Goal: Transaction & Acquisition: Purchase product/service

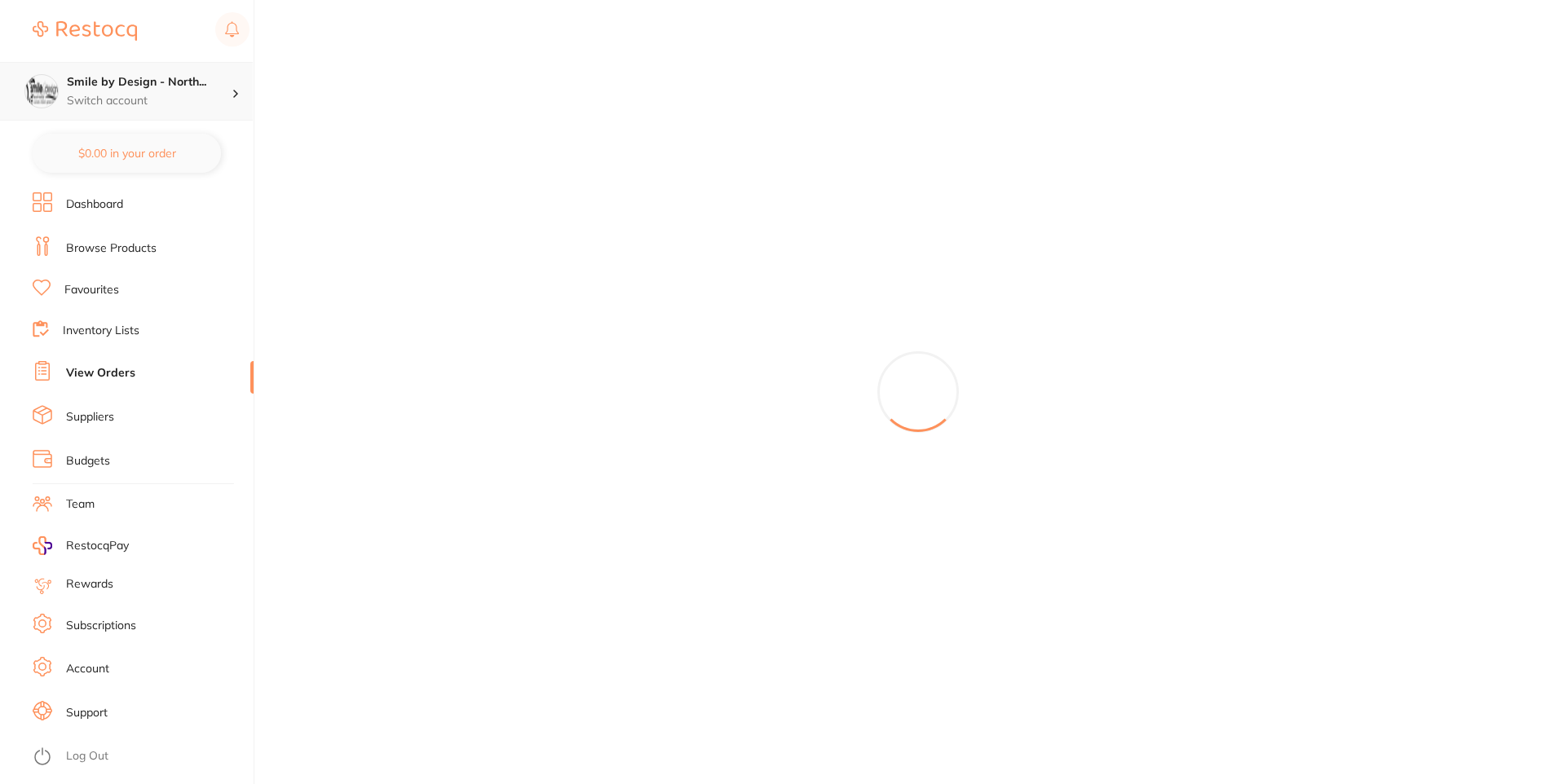
click at [228, 103] on p "Switch account" at bounding box center [149, 101] width 165 height 17
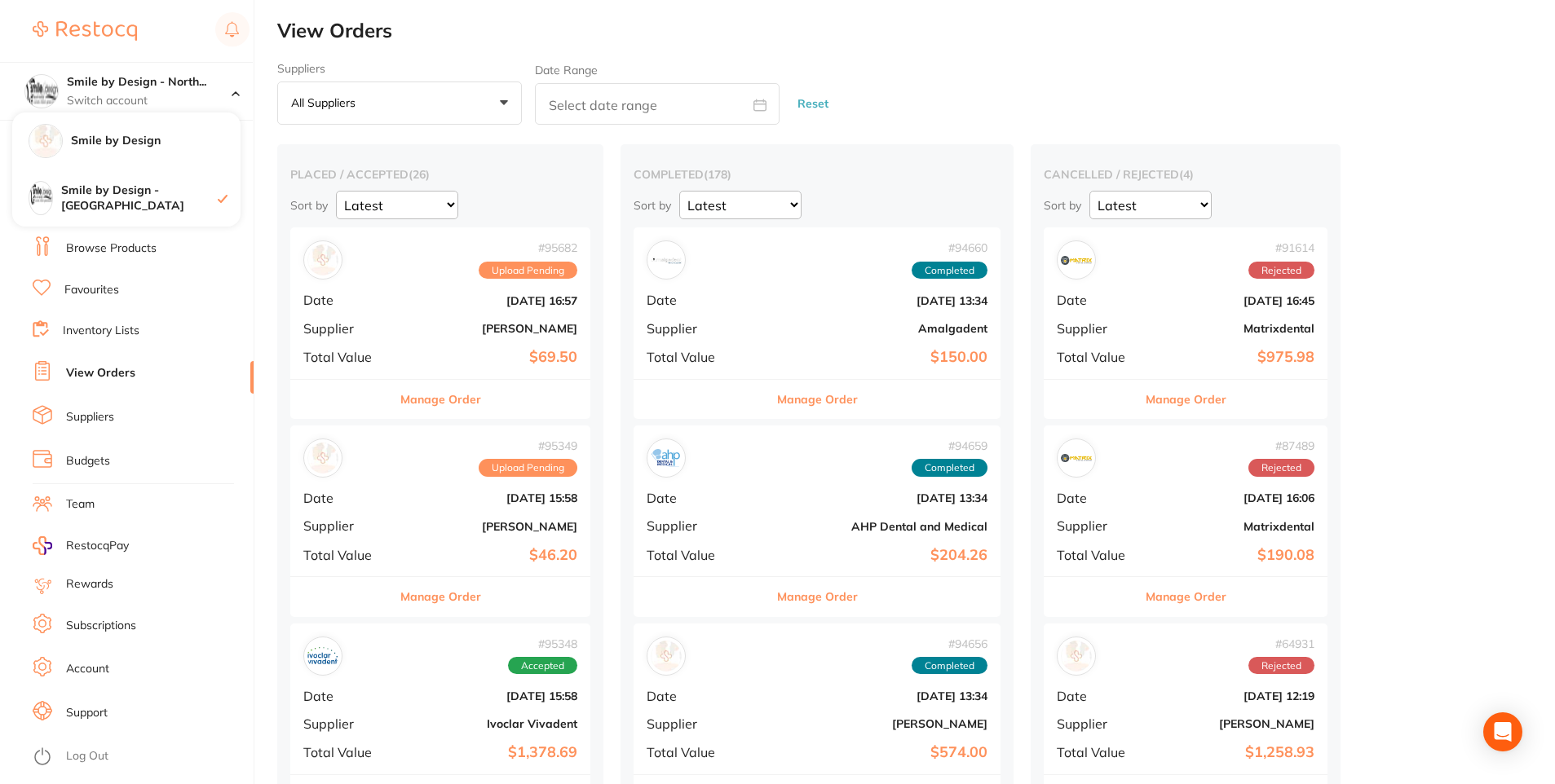
click at [230, 288] on li "Favourites" at bounding box center [143, 290] width 221 height 21
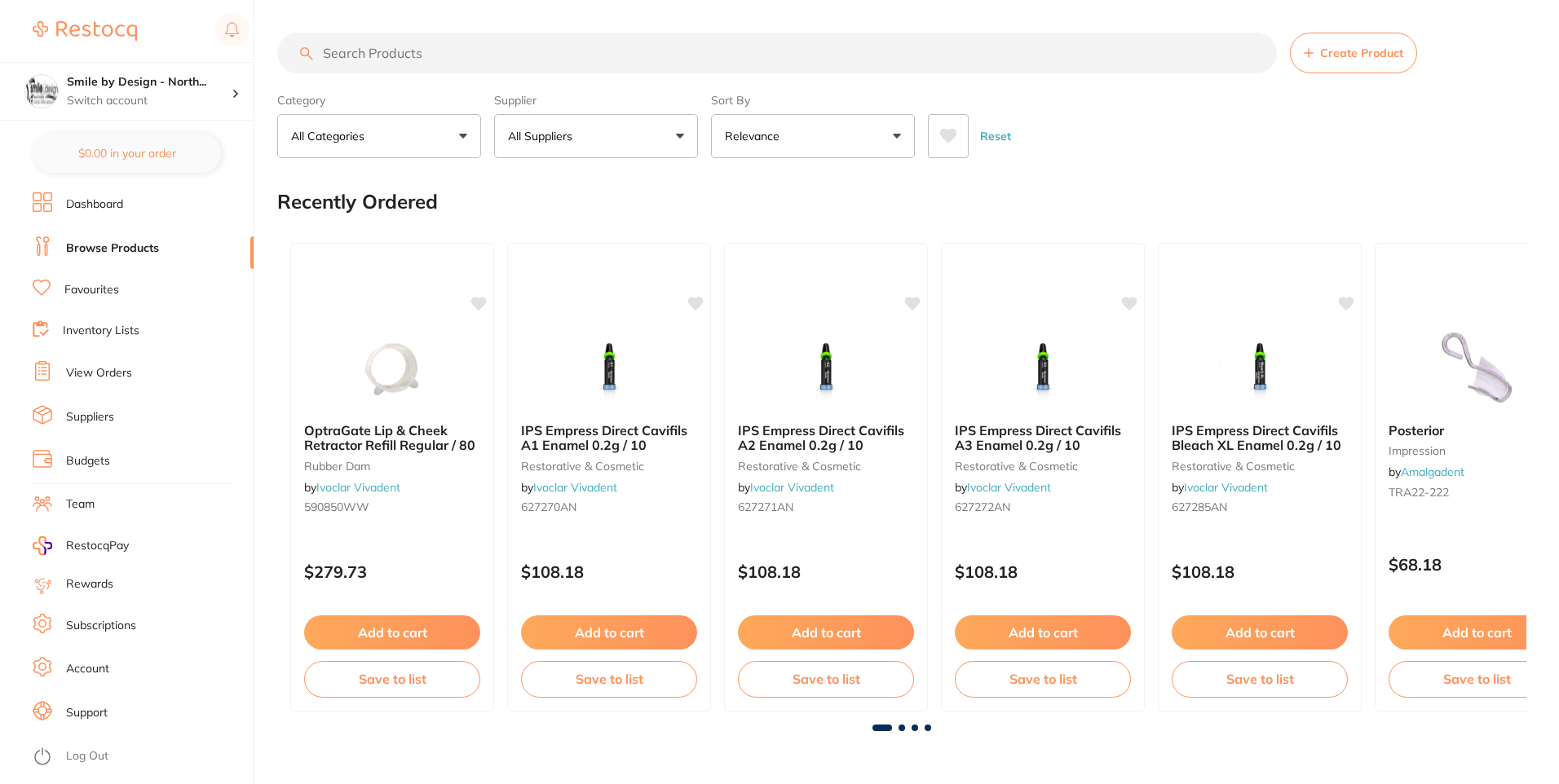
click at [172, 264] on ul "Dashboard Browse Products Favourites Inventory Lists View Orders Suppliers Budg…" at bounding box center [143, 488] width 221 height 591
click at [359, 58] on input "search" at bounding box center [775, 53] width 996 height 41
click at [104, 290] on link "Favourites" at bounding box center [91, 290] width 55 height 17
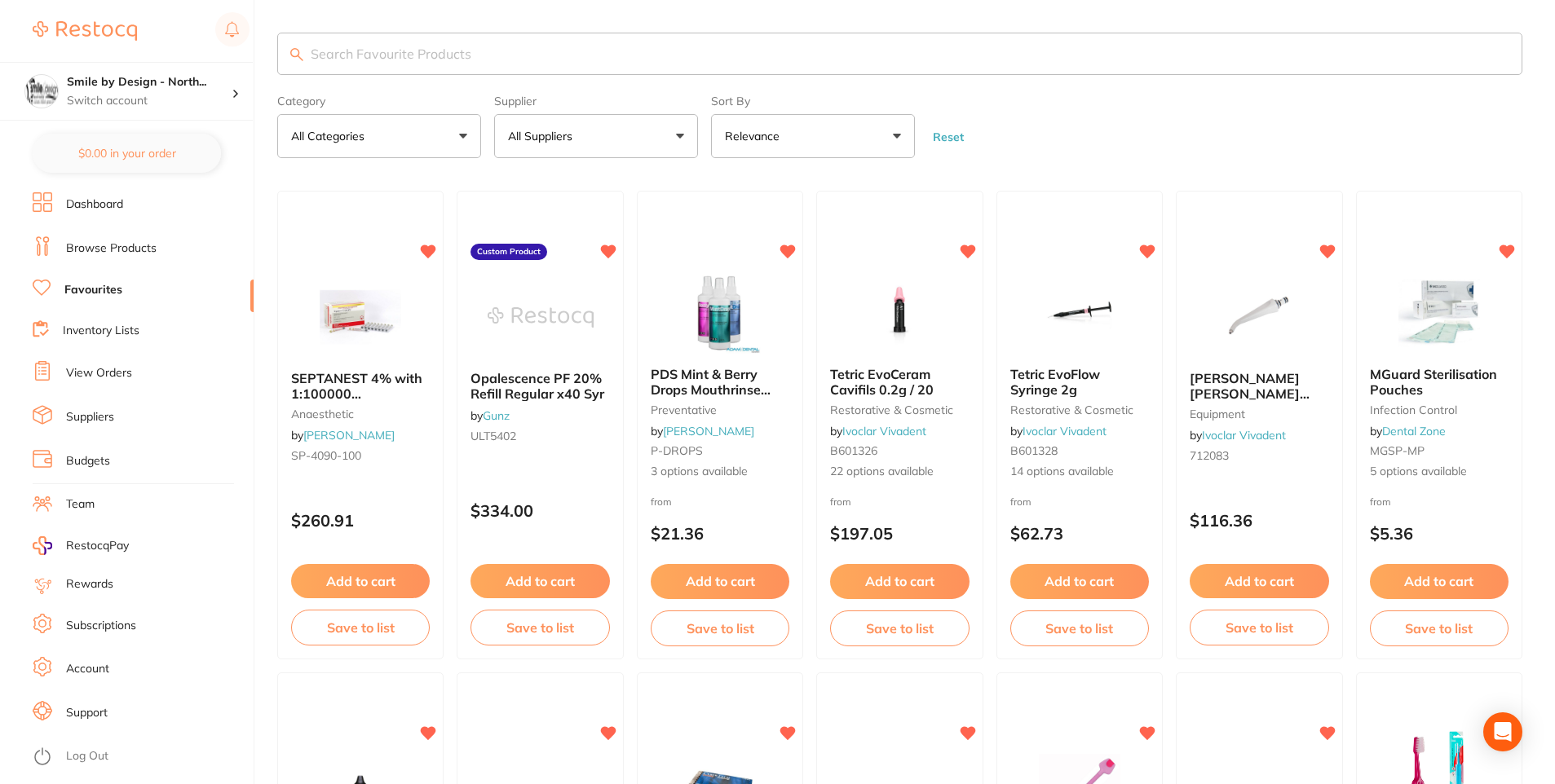
click at [454, 62] on input "search" at bounding box center [900, 54] width 1245 height 43
type input "mirr"
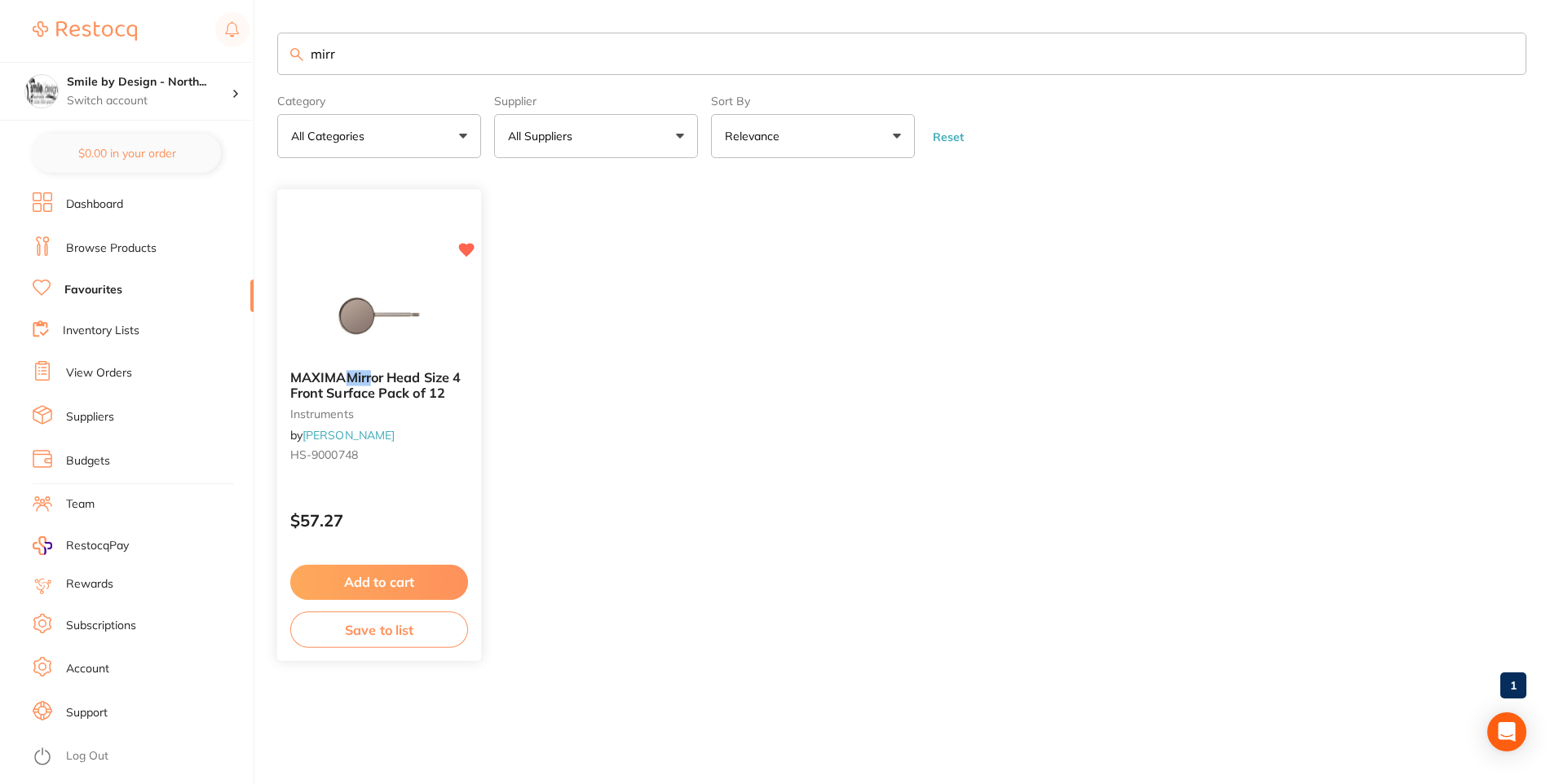
click at [420, 388] on span "or Head Size 4 Front Surface Pack of 12" at bounding box center [375, 386] width 170 height 32
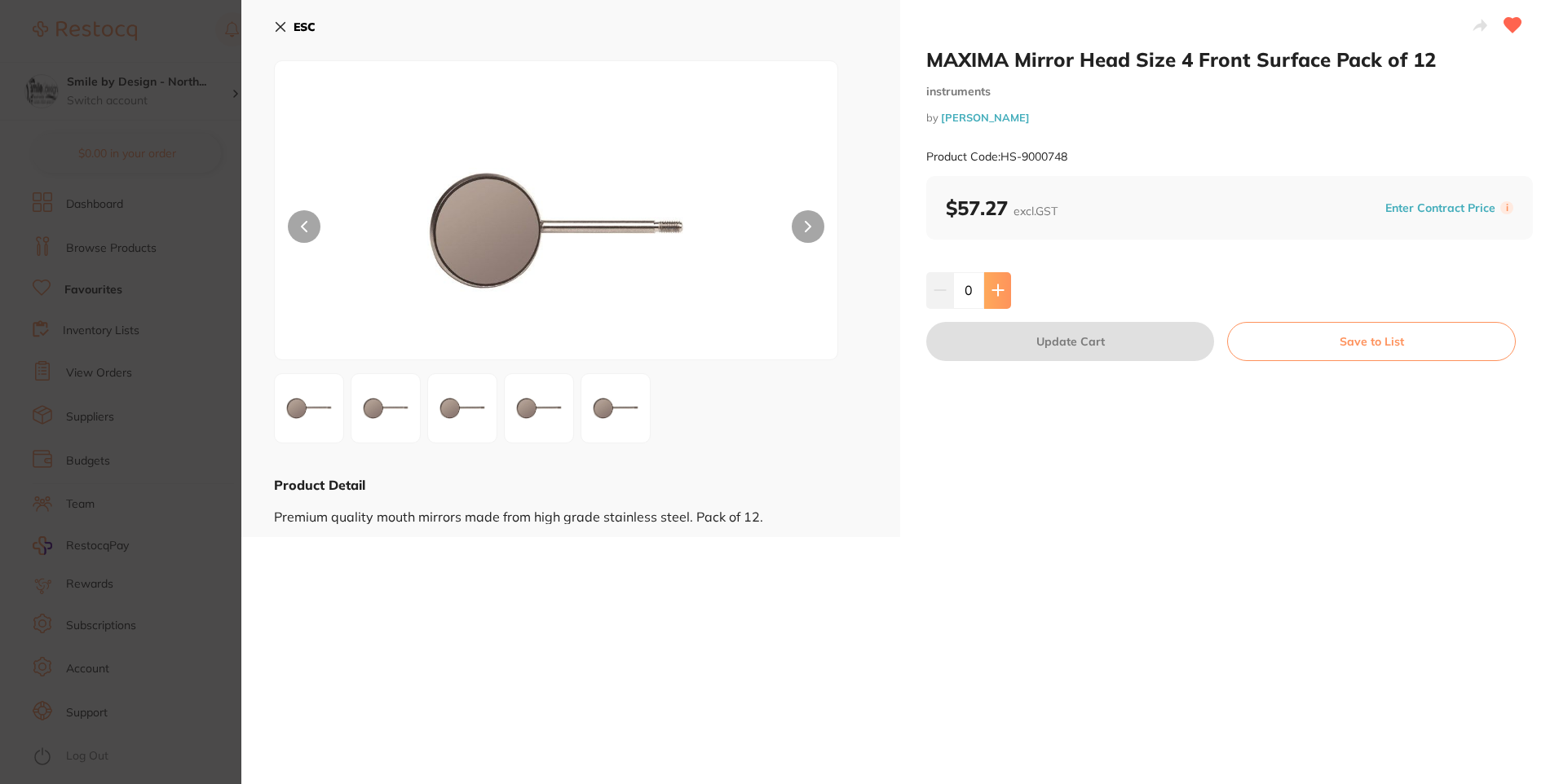
click at [999, 294] on icon at bounding box center [998, 290] width 13 height 13
type input "1"
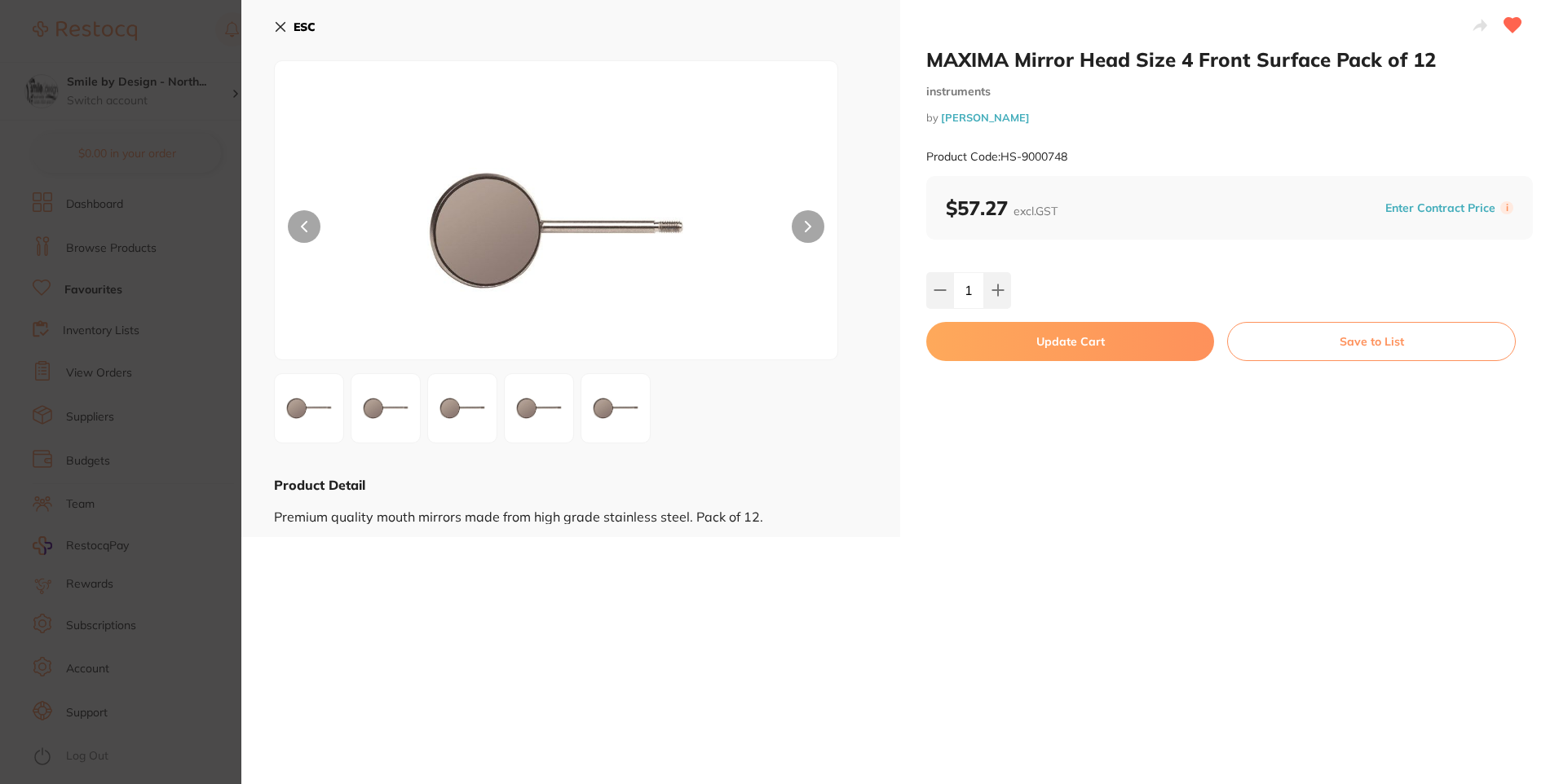
click at [1061, 341] on button "Update Cart" at bounding box center [1070, 341] width 287 height 39
checkbox input "false"
